Goal: Transaction & Acquisition: Purchase product/service

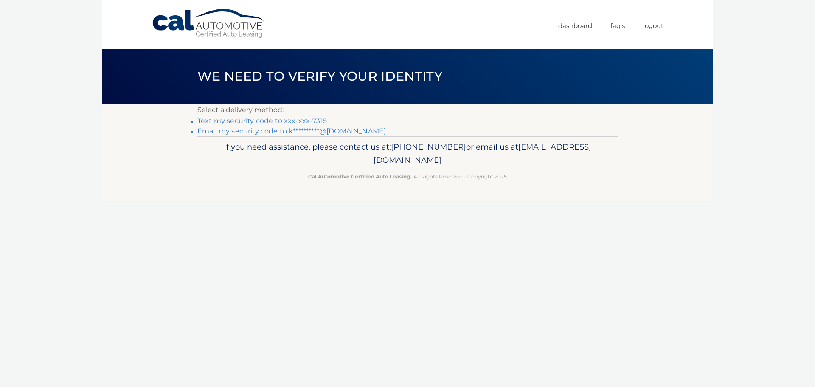
click at [294, 129] on link "**********" at bounding box center [291, 131] width 189 height 8
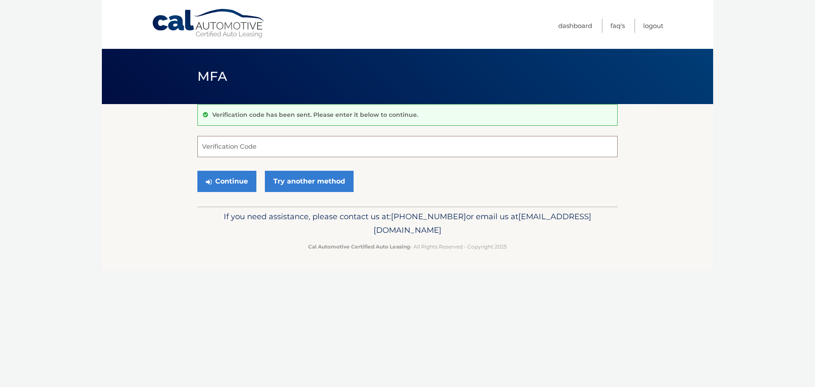
click at [323, 150] on input "Verification Code" at bounding box center [407, 146] width 420 height 21
type input "588221"
click at [238, 183] on button "Continue" at bounding box center [226, 181] width 59 height 21
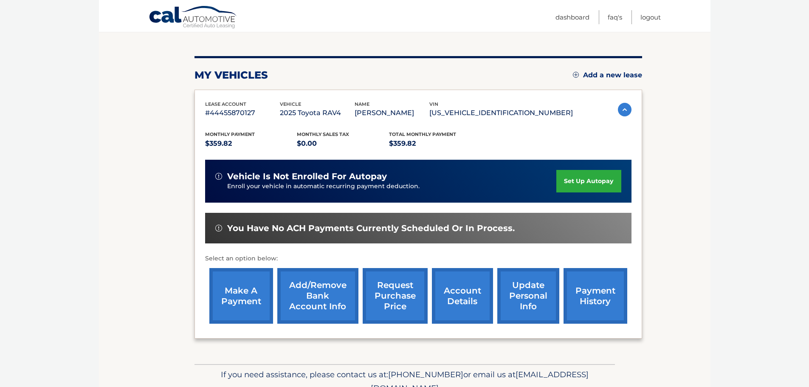
scroll to position [127, 0]
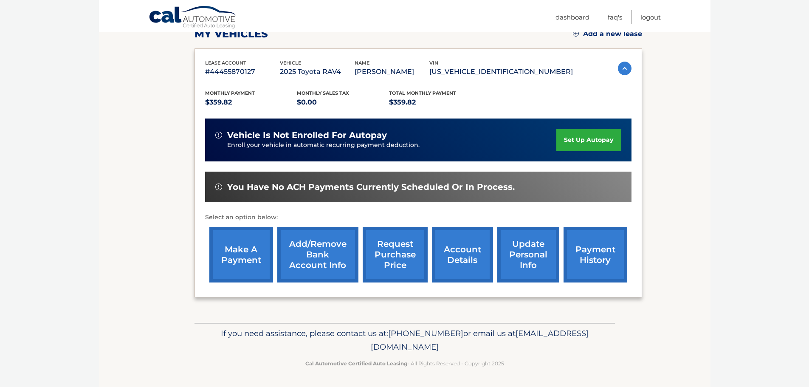
click at [242, 258] on link "make a payment" at bounding box center [241, 255] width 64 height 56
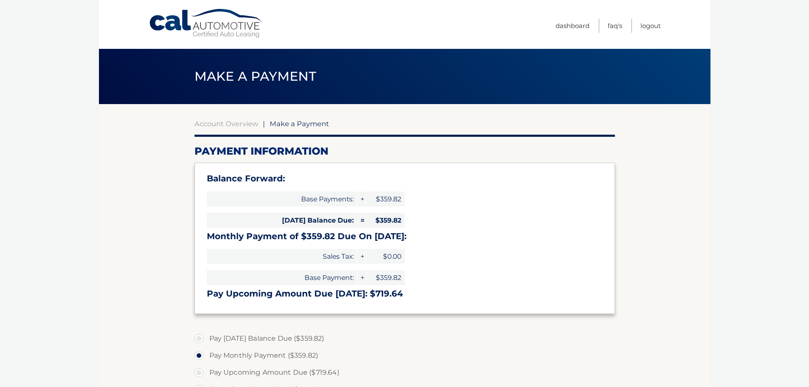
select select "ODJhZDEyYWQtODgwNC00N2JmLWI3YWUtZjlhODJhMWE0YzM1"
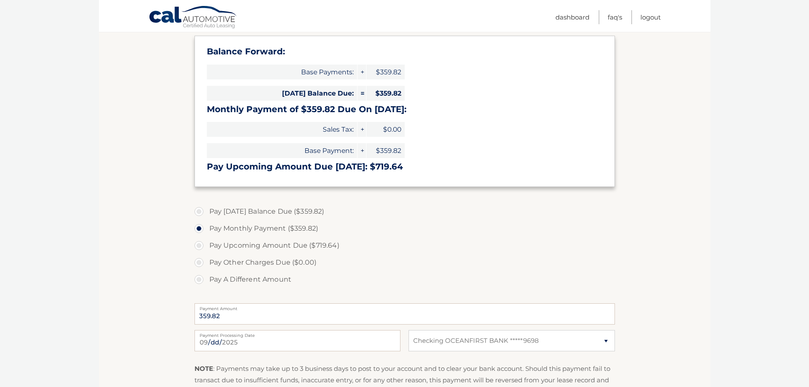
scroll to position [127, 0]
click at [199, 213] on label "Pay Today's Balance Due ($359.82)" at bounding box center [405, 211] width 420 height 17
click at [199, 213] on input "Pay Today's Balance Due ($359.82)" at bounding box center [202, 210] width 8 height 14
radio input "true"
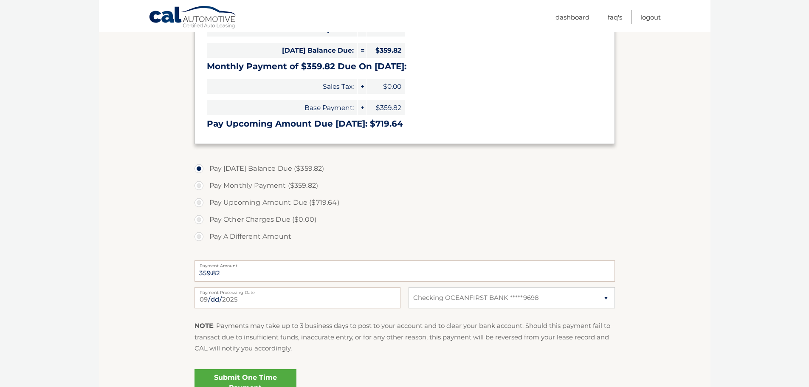
click at [201, 186] on label "Pay Monthly Payment ($359.82)" at bounding box center [405, 185] width 420 height 17
click at [201, 186] on input "Pay Monthly Payment ($359.82)" at bounding box center [202, 184] width 8 height 14
radio input "true"
click at [240, 379] on link "Submit One Time Payment" at bounding box center [246, 382] width 102 height 27
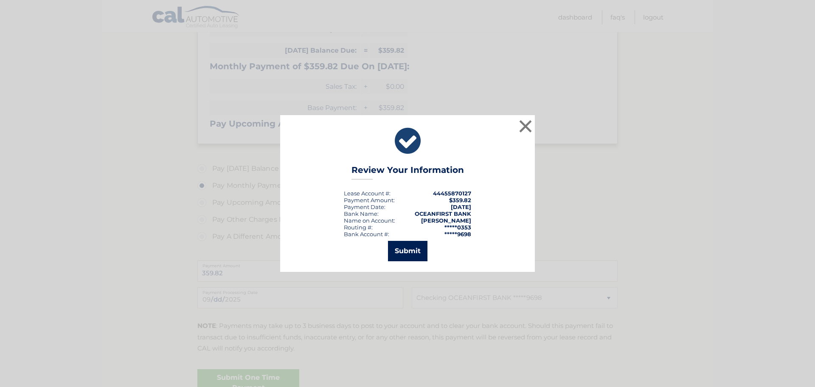
click at [411, 253] on button "Submit" at bounding box center [407, 251] width 39 height 20
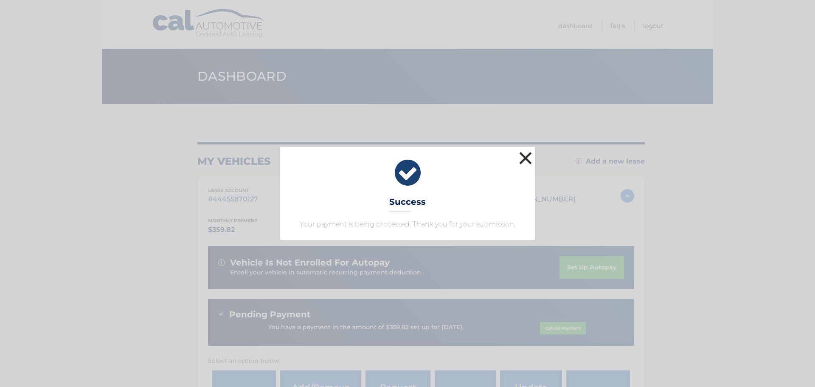
click at [527, 156] on button "×" at bounding box center [525, 157] width 17 height 17
